Goal: Information Seeking & Learning: Check status

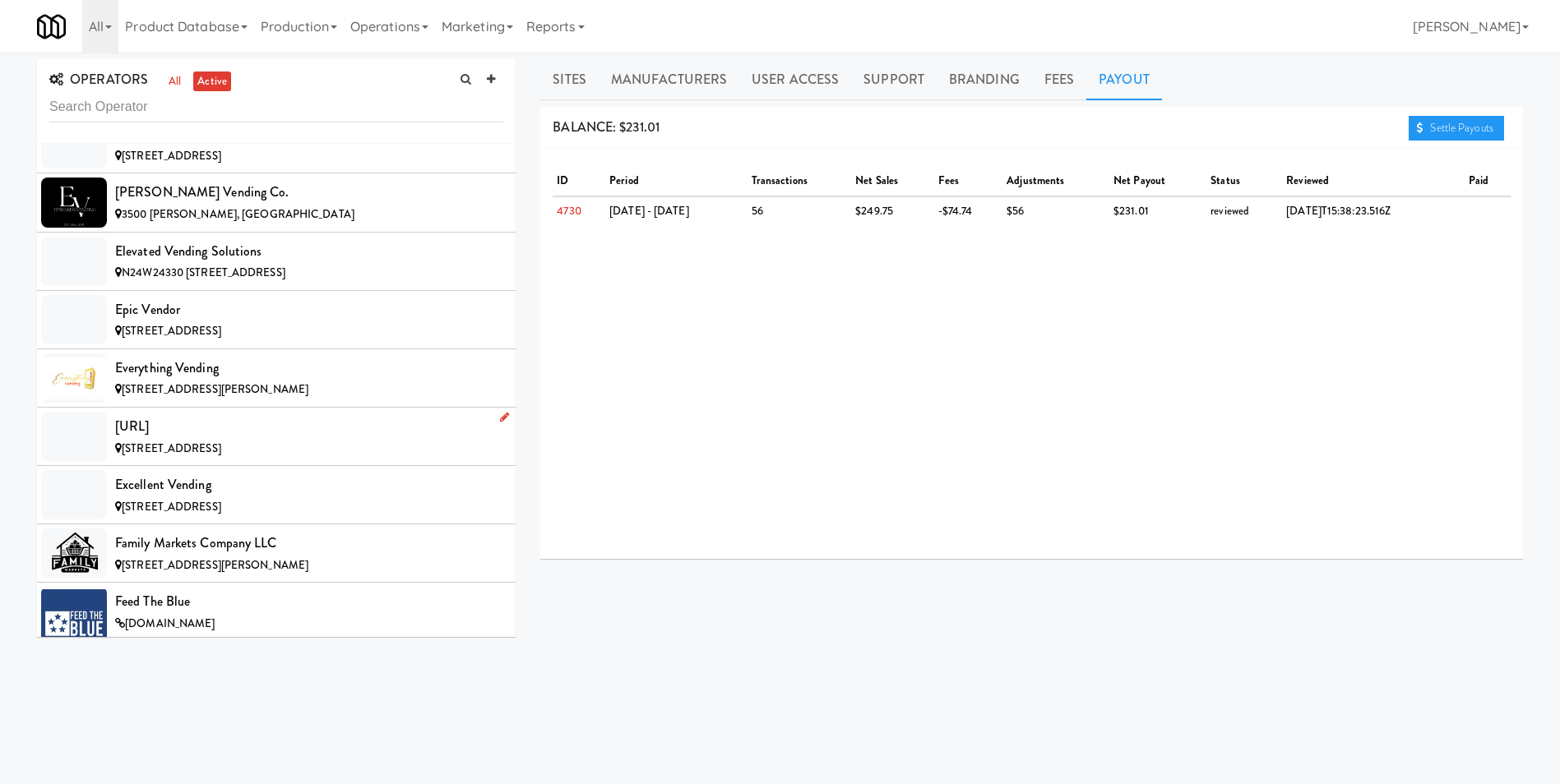
scroll to position [3782, 0]
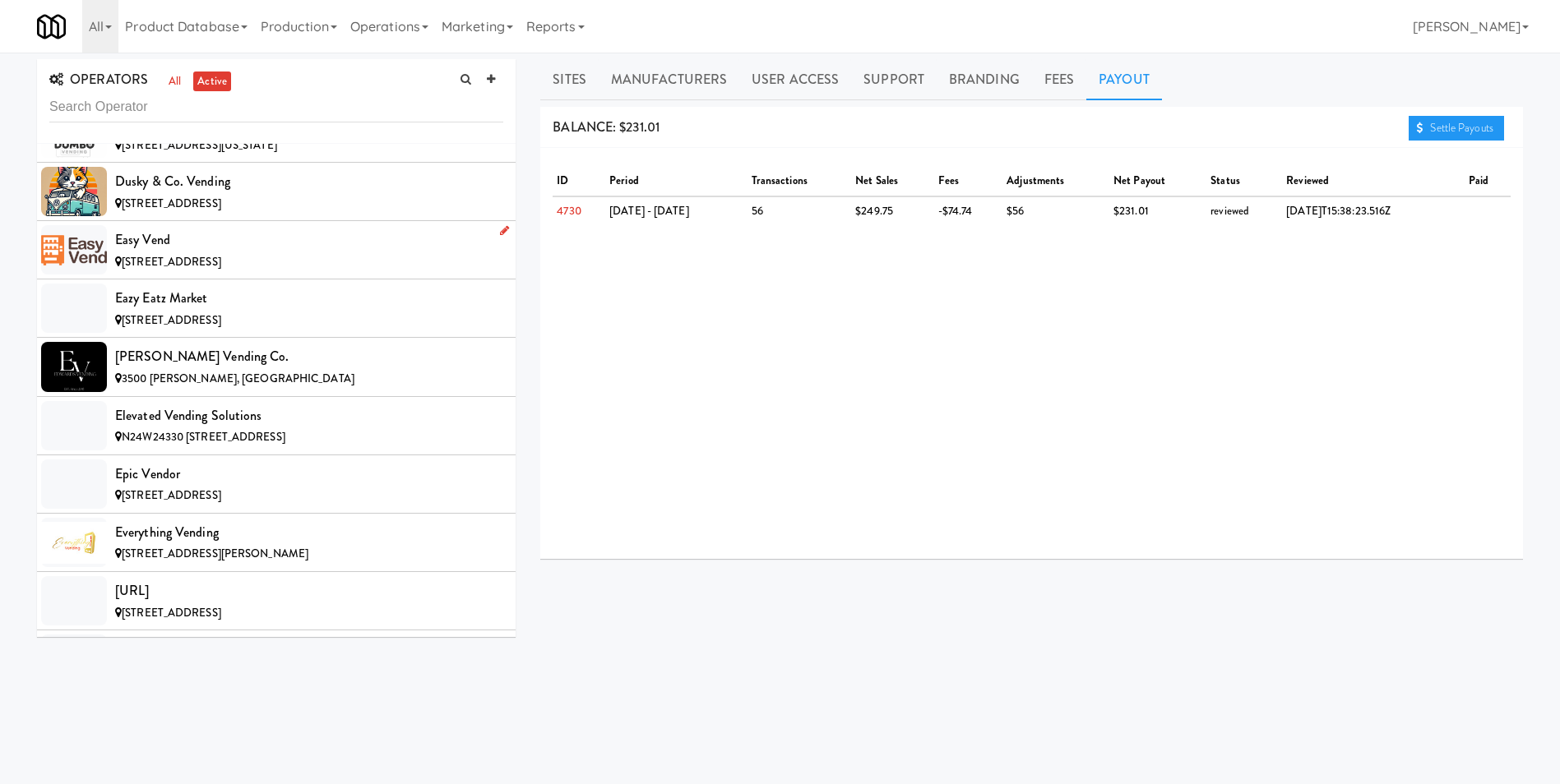
click at [172, 230] on div "Easy Vend" at bounding box center [309, 240] width 388 height 25
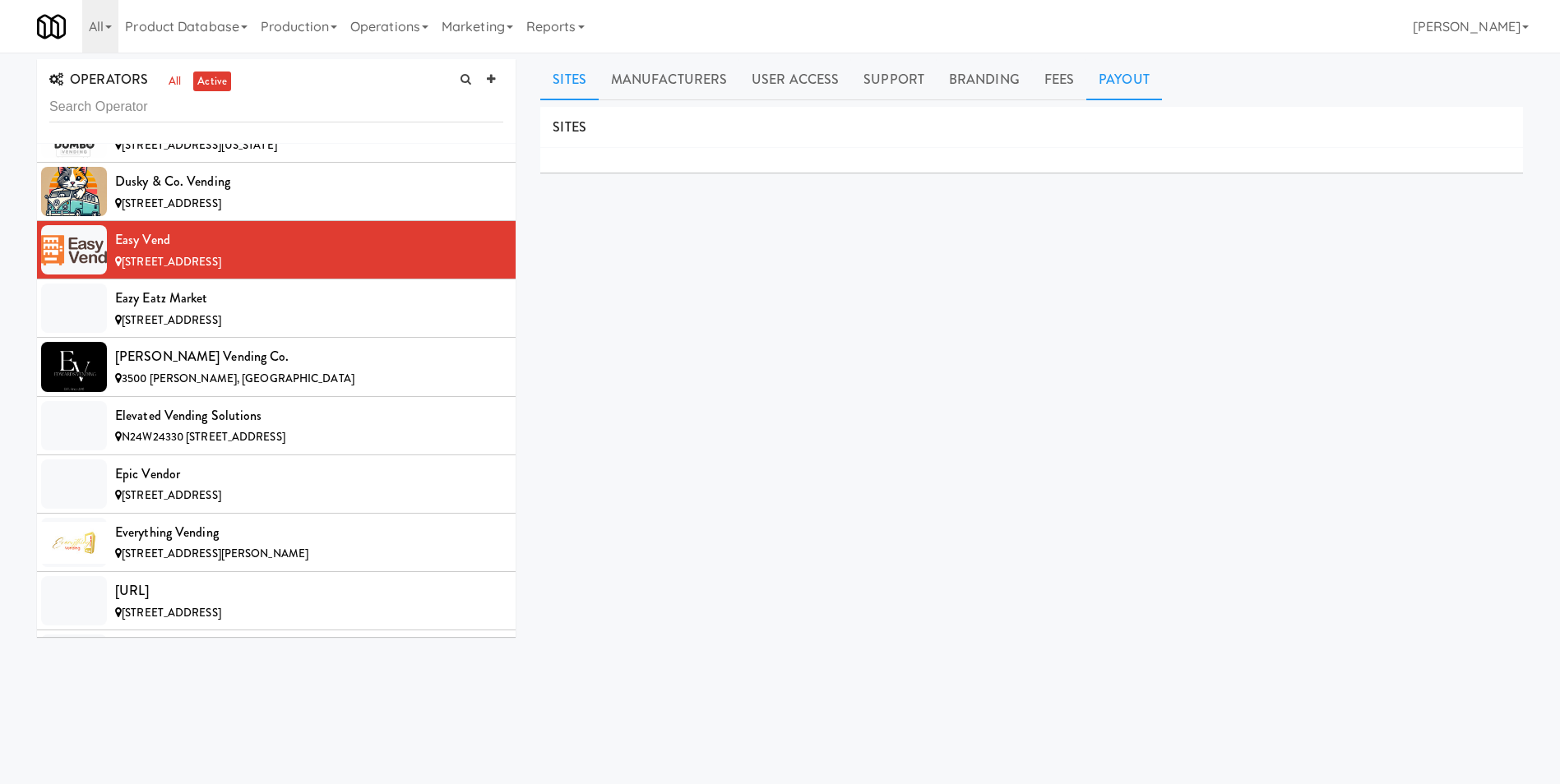
click at [1098, 80] on link "Payout" at bounding box center [1124, 80] width 76 height 41
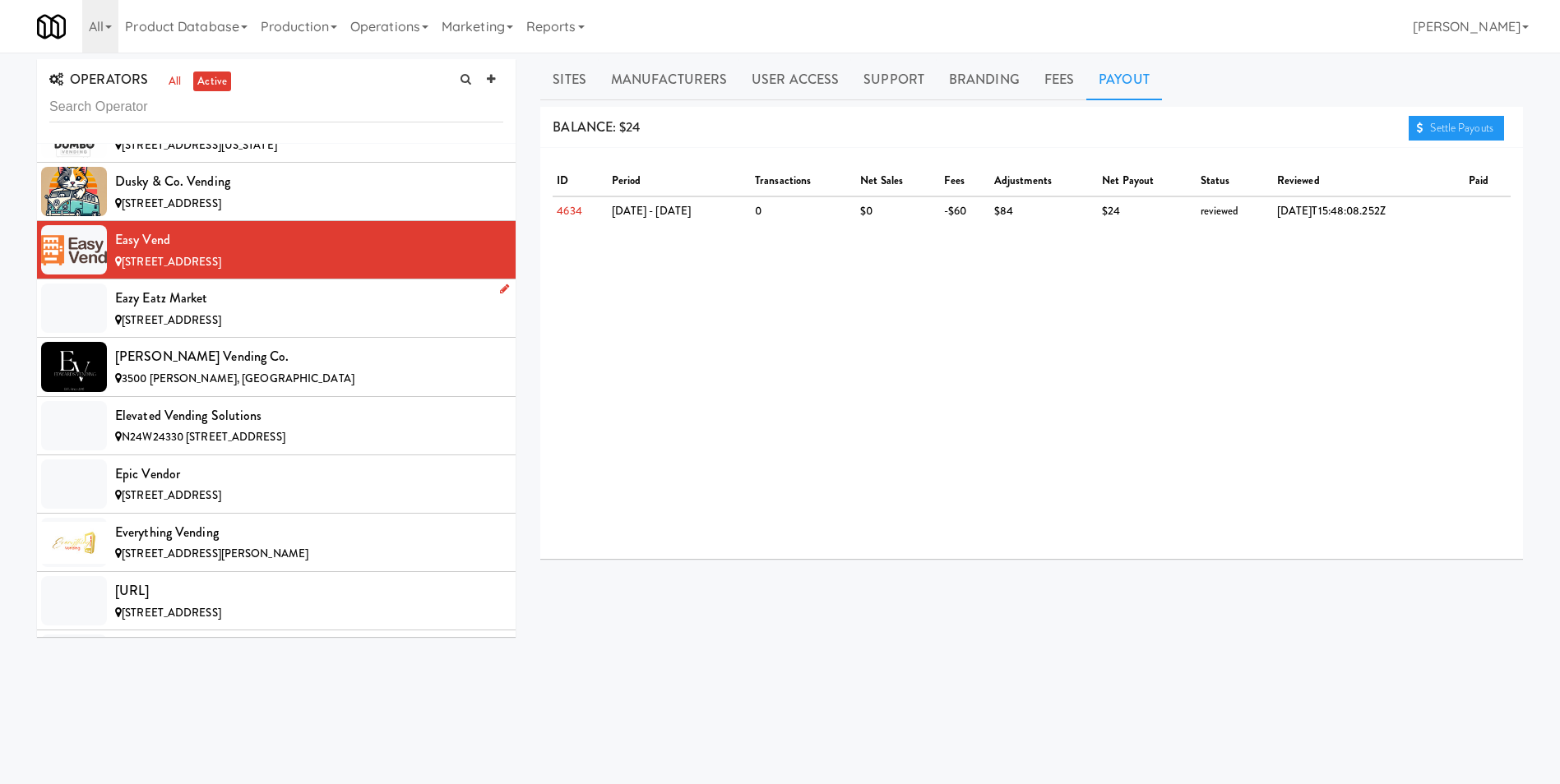
click at [167, 299] on div "Eazy Eatz Market" at bounding box center [309, 298] width 388 height 25
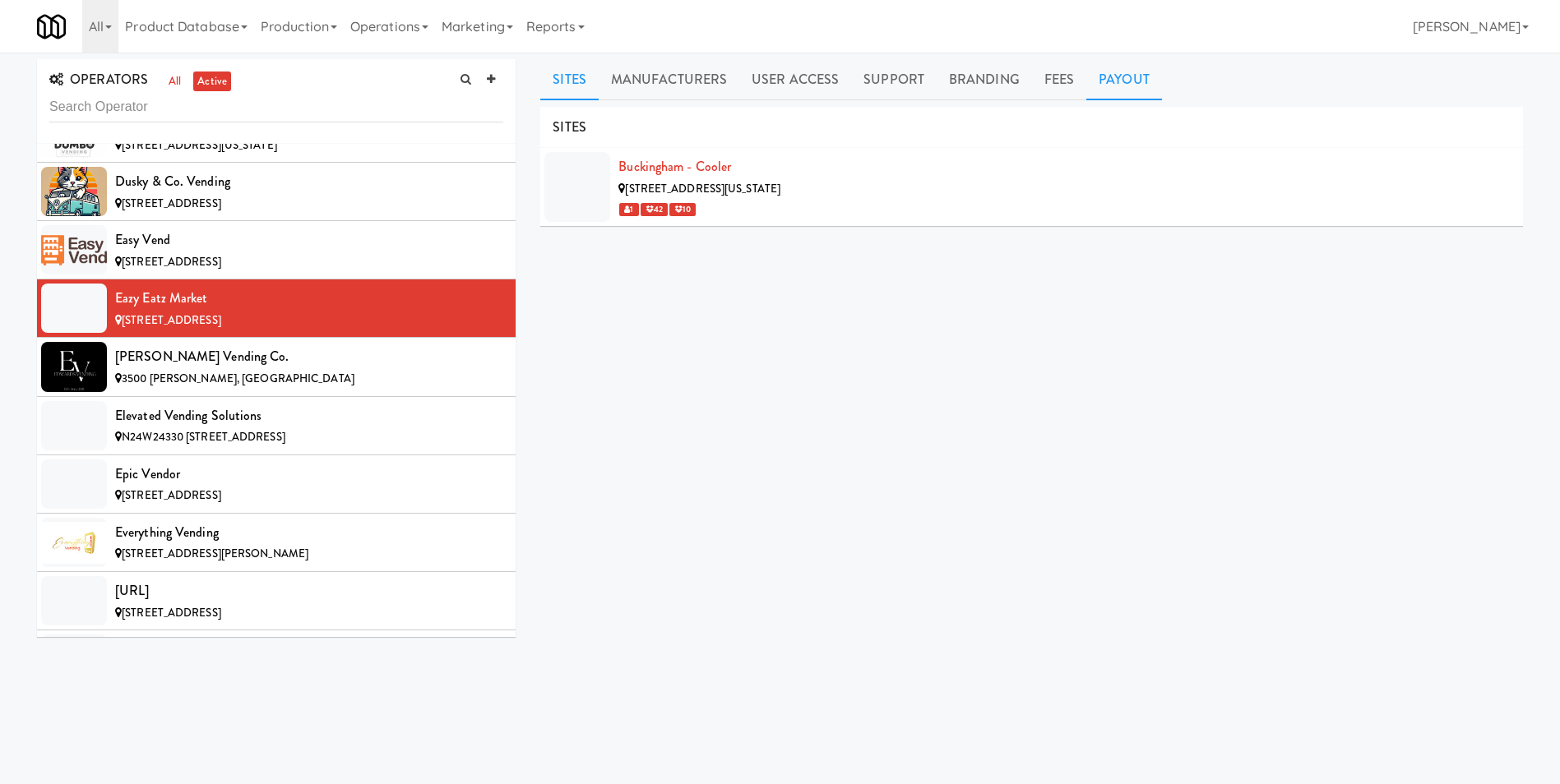
click at [1111, 78] on link "Payout" at bounding box center [1124, 80] width 76 height 41
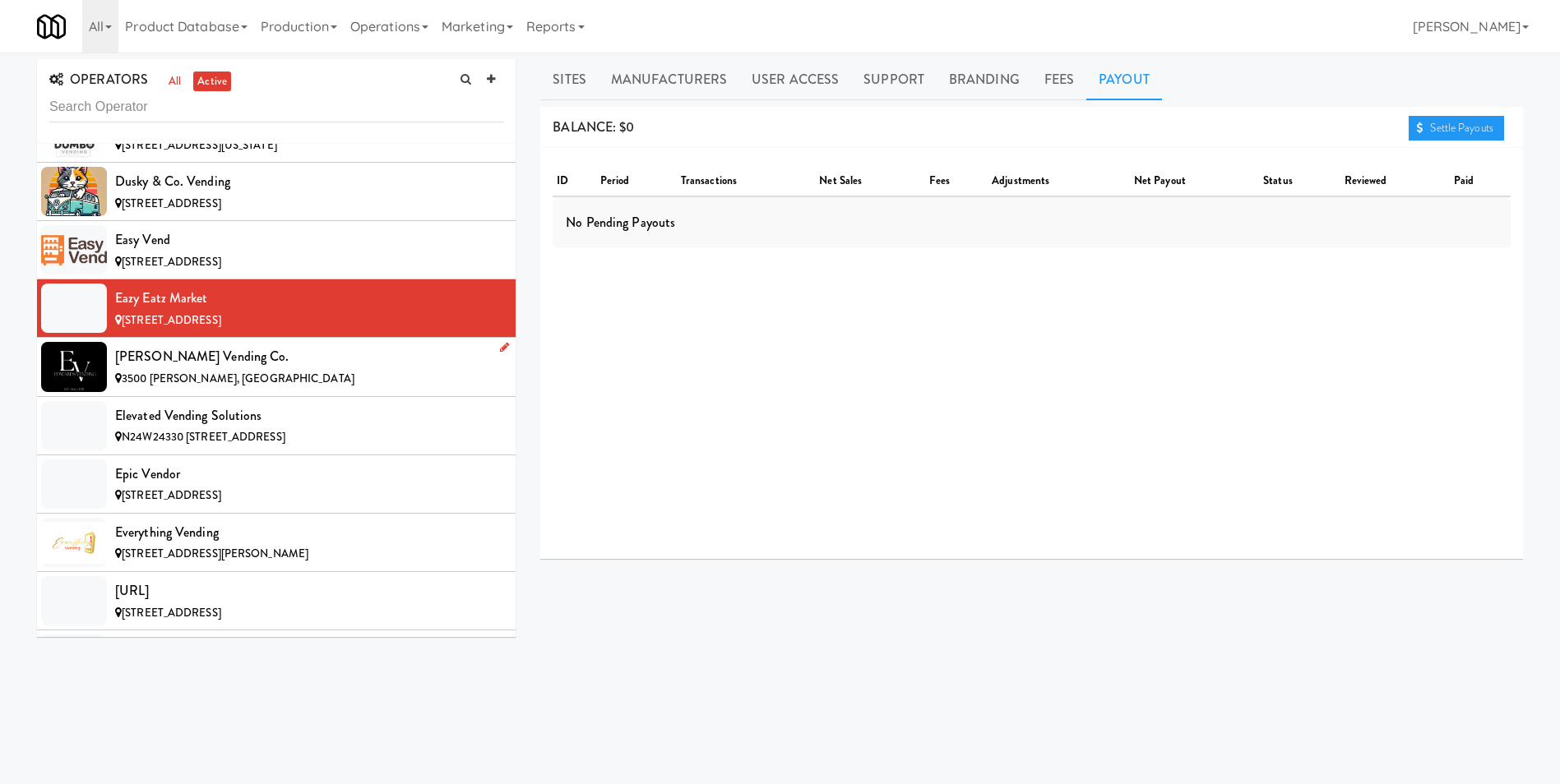
click at [133, 381] on span "3500 [PERSON_NAME], [GEOGRAPHIC_DATA]" at bounding box center [238, 378] width 233 height 15
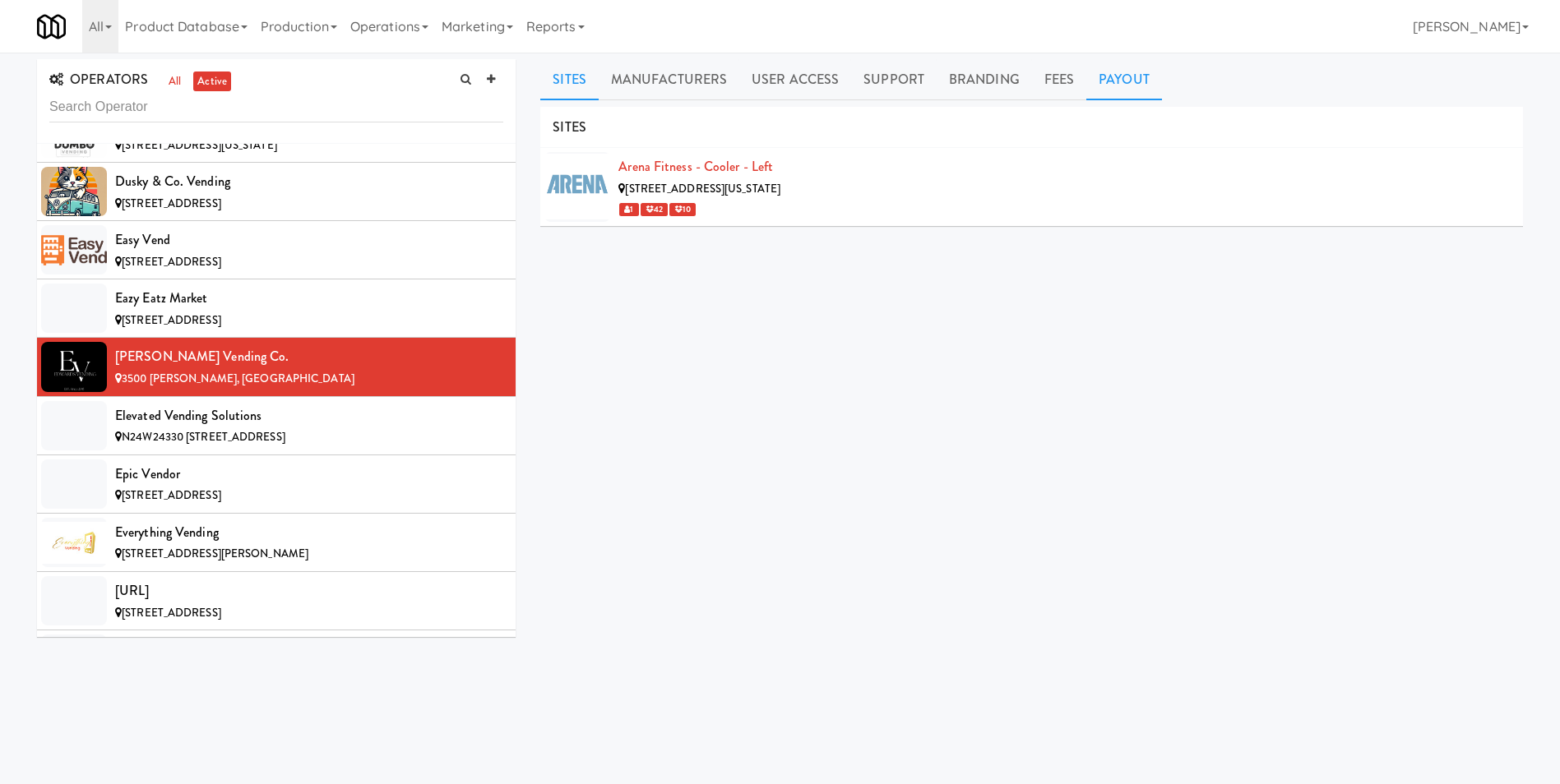
click at [1128, 85] on link "Payout" at bounding box center [1124, 80] width 76 height 41
